Goal: Information Seeking & Learning: Learn about a topic

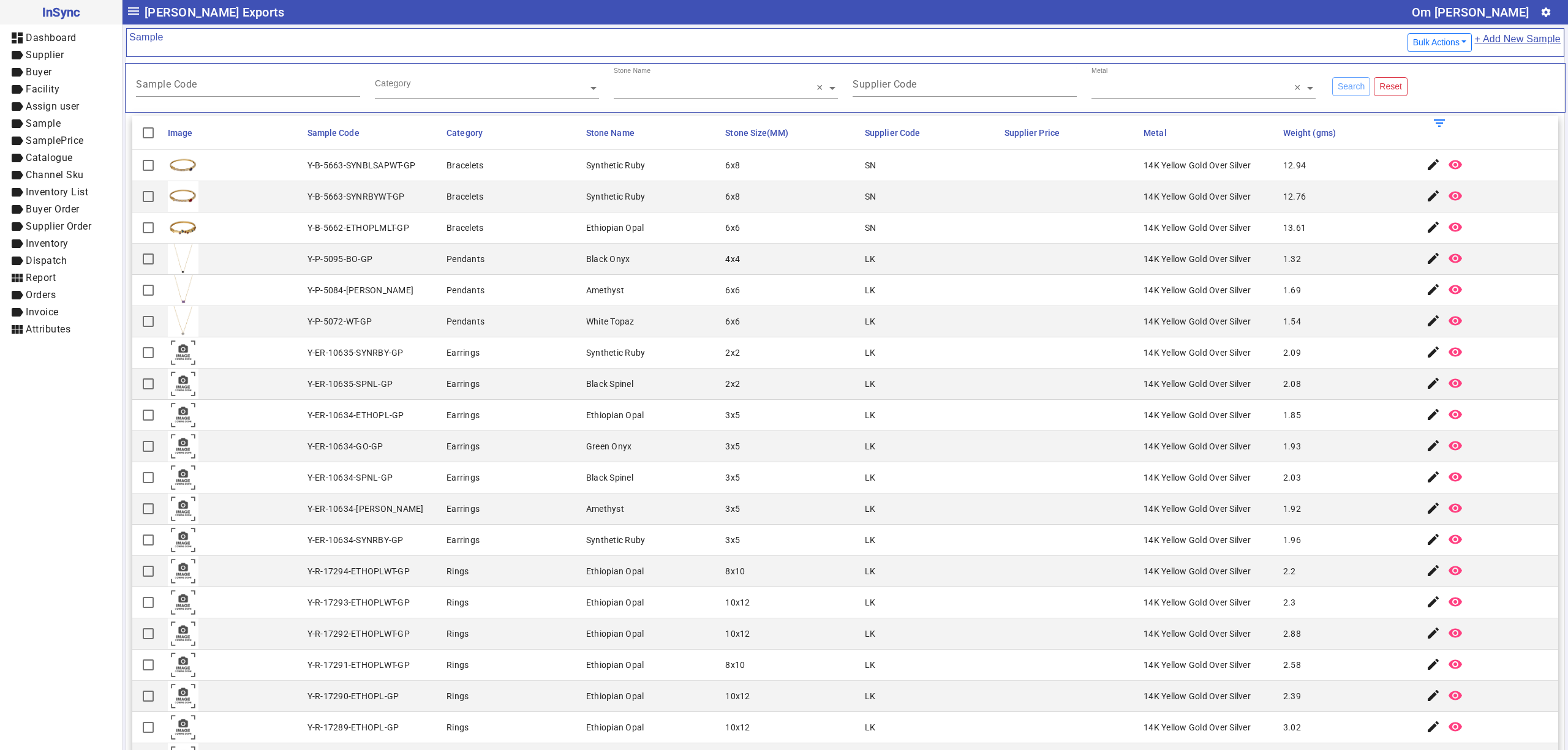
click at [1140, 251] on mat-cell "14K Yellow Gold Over Silver" at bounding box center [1209, 259] width 139 height 31
click at [726, 677] on mat-cell "8x10" at bounding box center [791, 666] width 139 height 31
click at [1140, 281] on mat-cell "14K Yellow Gold Over Silver" at bounding box center [1209, 290] width 139 height 31
click at [1140, 322] on mat-cell "14K Yellow Gold Over Silver" at bounding box center [1209, 322] width 139 height 31
click at [1448, 417] on mat-icon "remove_red_eye" at bounding box center [1455, 415] width 15 height 15
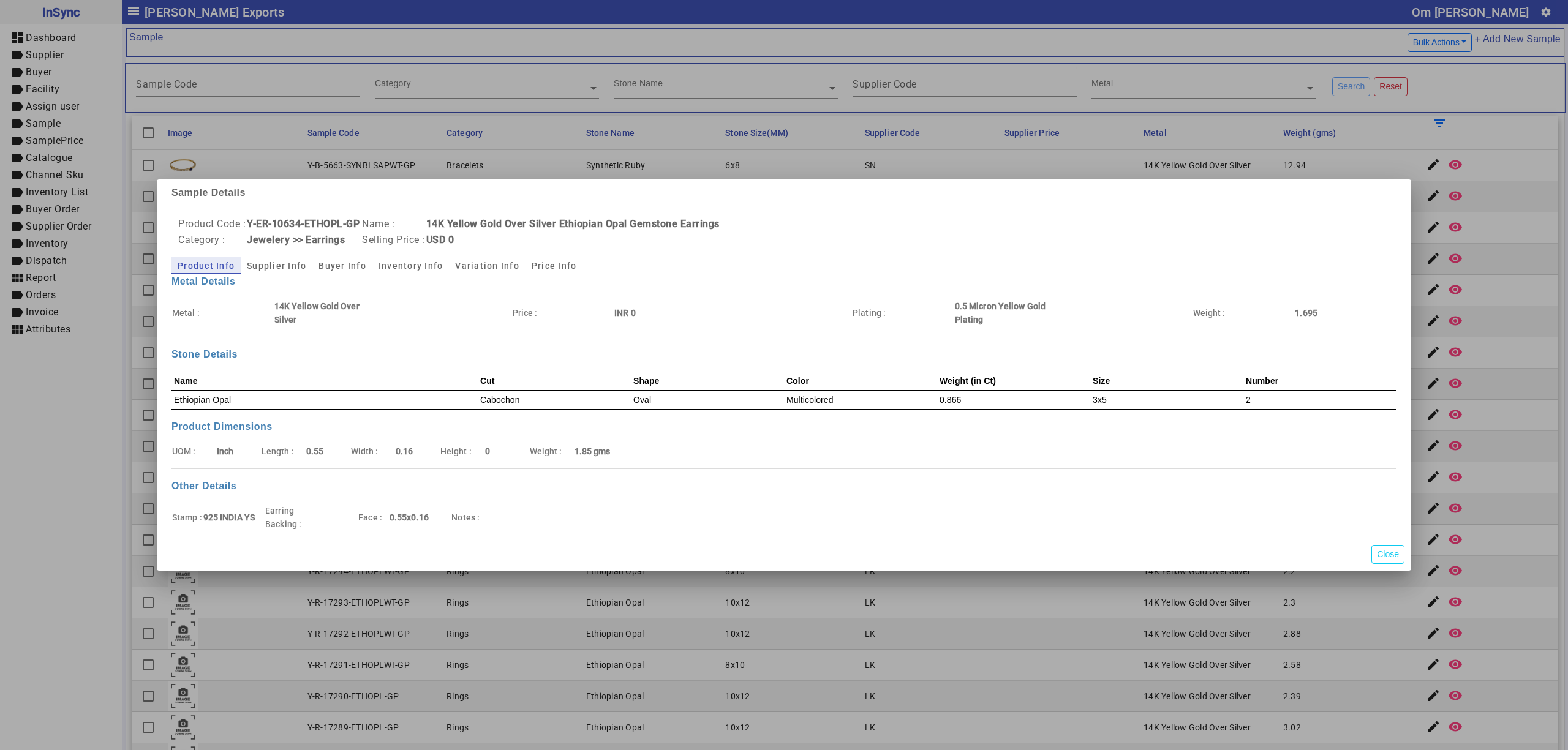
click at [753, 651] on div at bounding box center [784, 375] width 1568 height 750
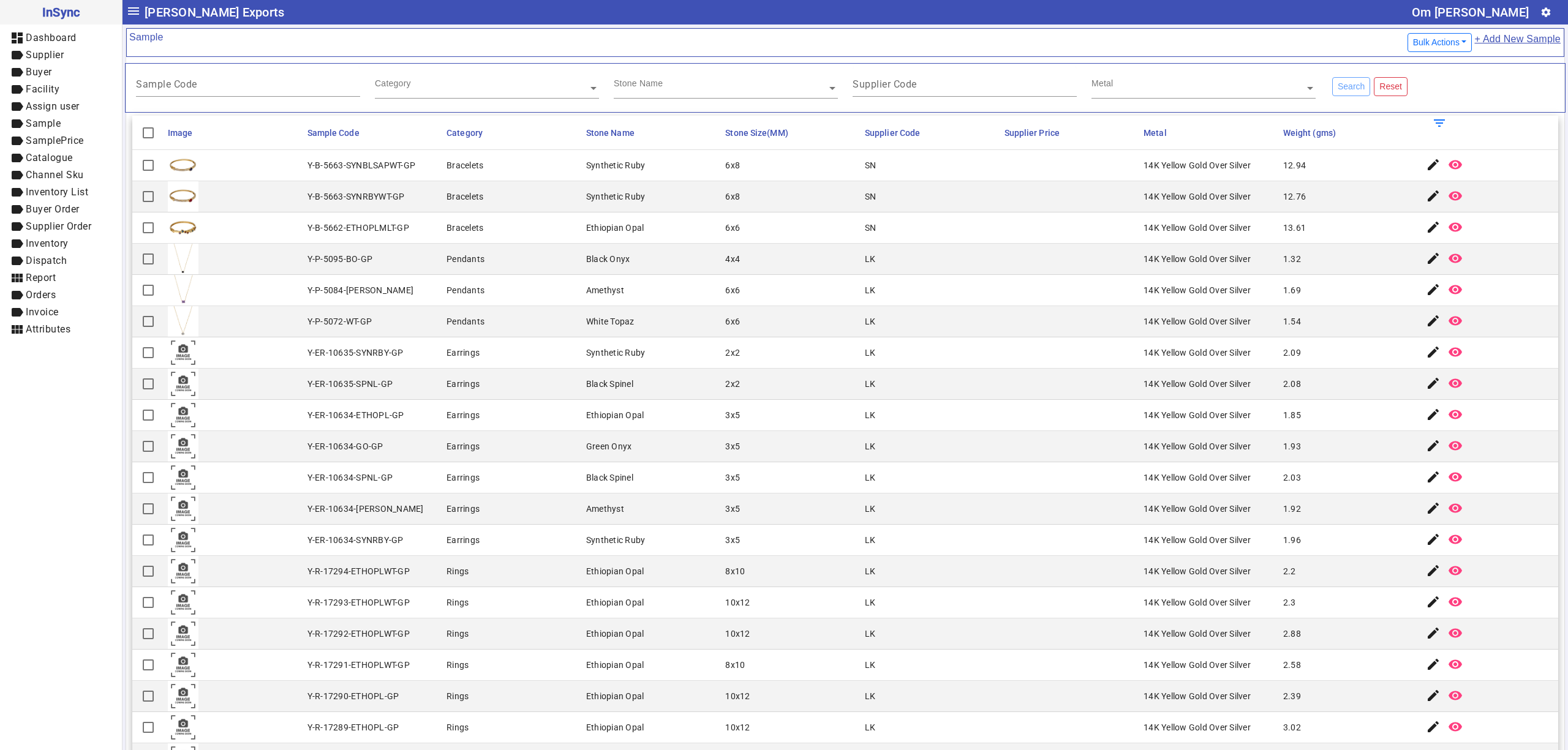
click at [1216, 411] on div "14K Yellow Gold Over Silver" at bounding box center [1197, 415] width 107 height 12
click at [1306, 383] on mat-cell "2.08" at bounding box center [1349, 384] width 139 height 31
click at [1078, 364] on mat-cell at bounding box center [1070, 353] width 139 height 31
click at [1113, 306] on mat-cell at bounding box center [1070, 290] width 139 height 31
click at [1054, 336] on mat-cell at bounding box center [1070, 322] width 139 height 31
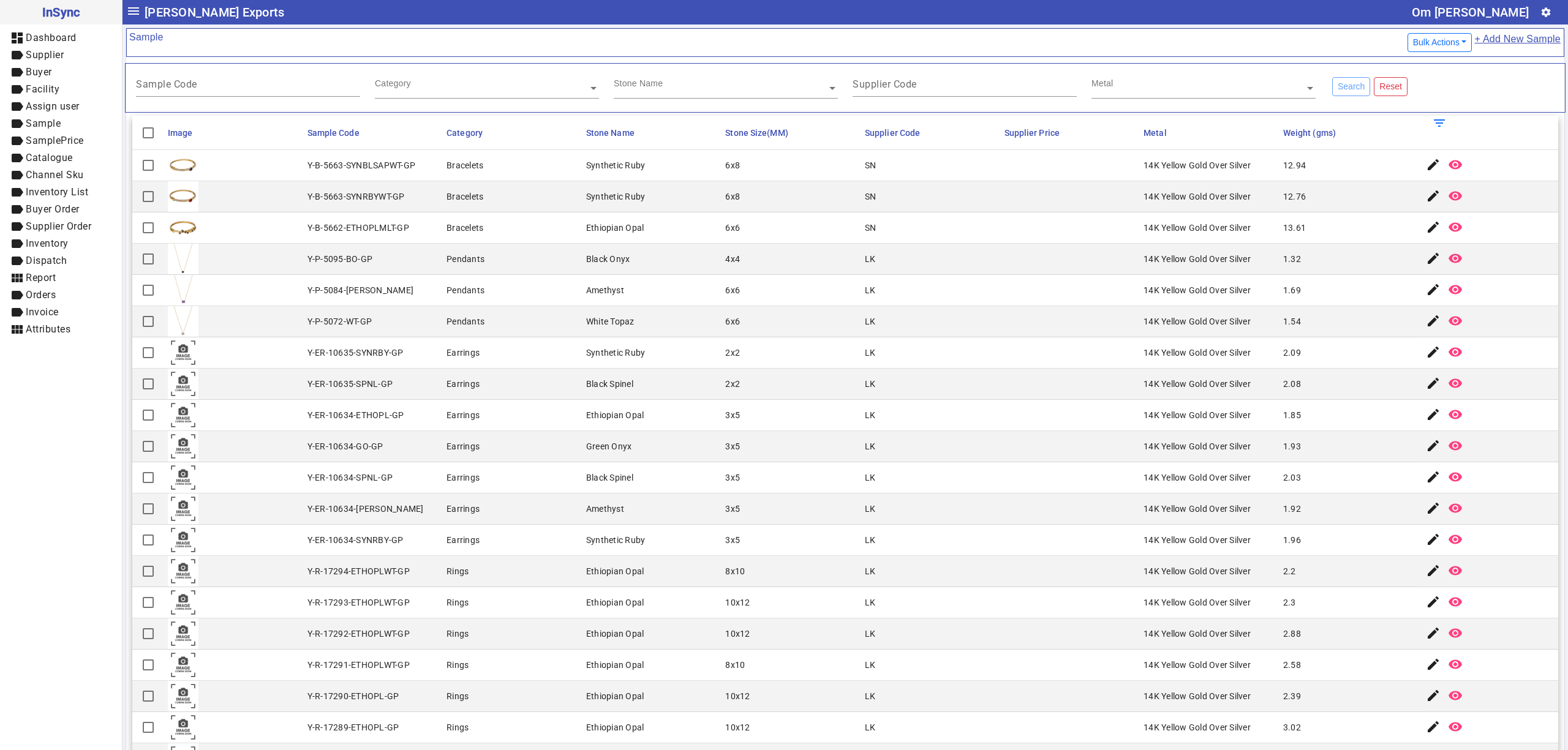
click at [895, 305] on mat-cell "LK" at bounding box center [930, 290] width 139 height 31
